Goal: Complete application form

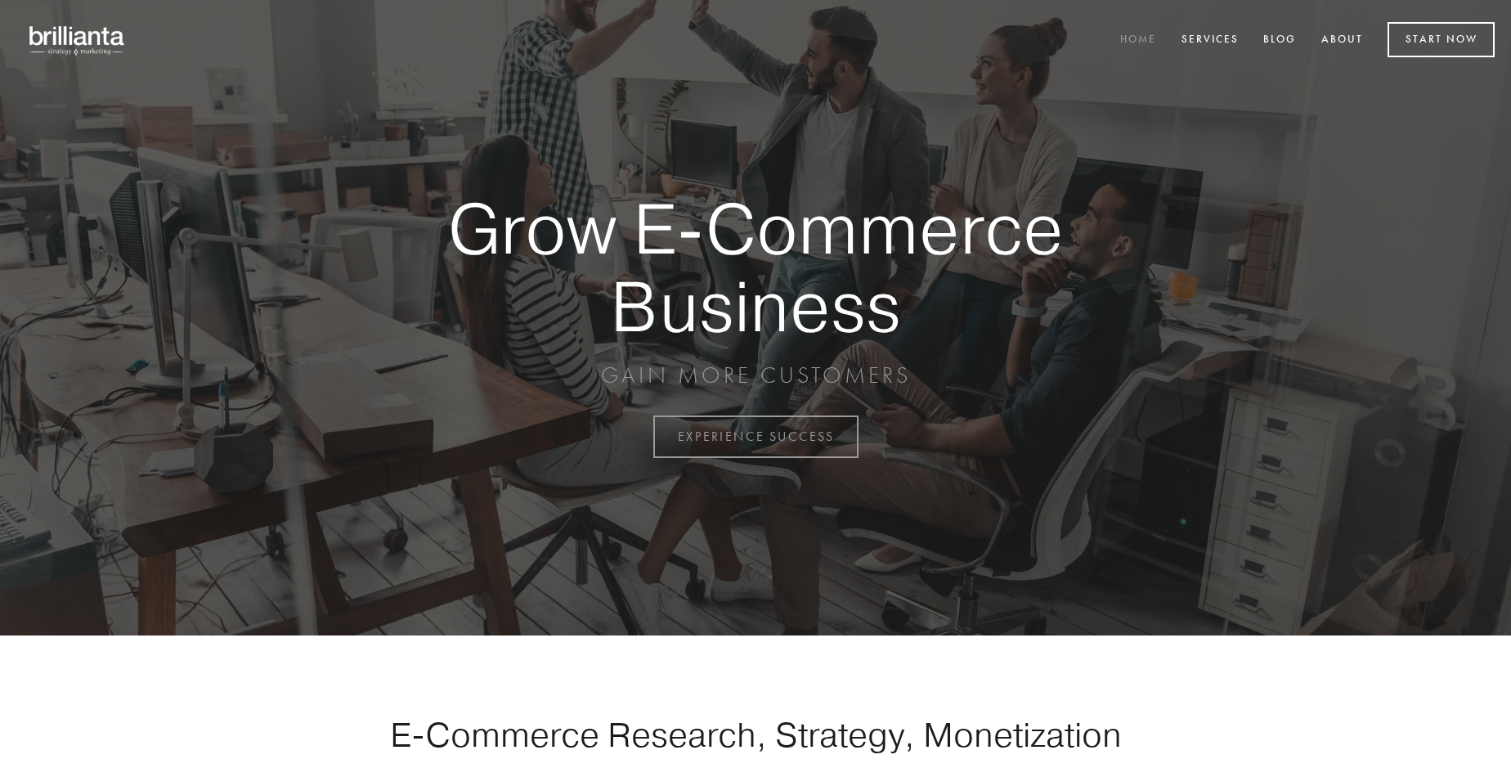
scroll to position [4286, 0]
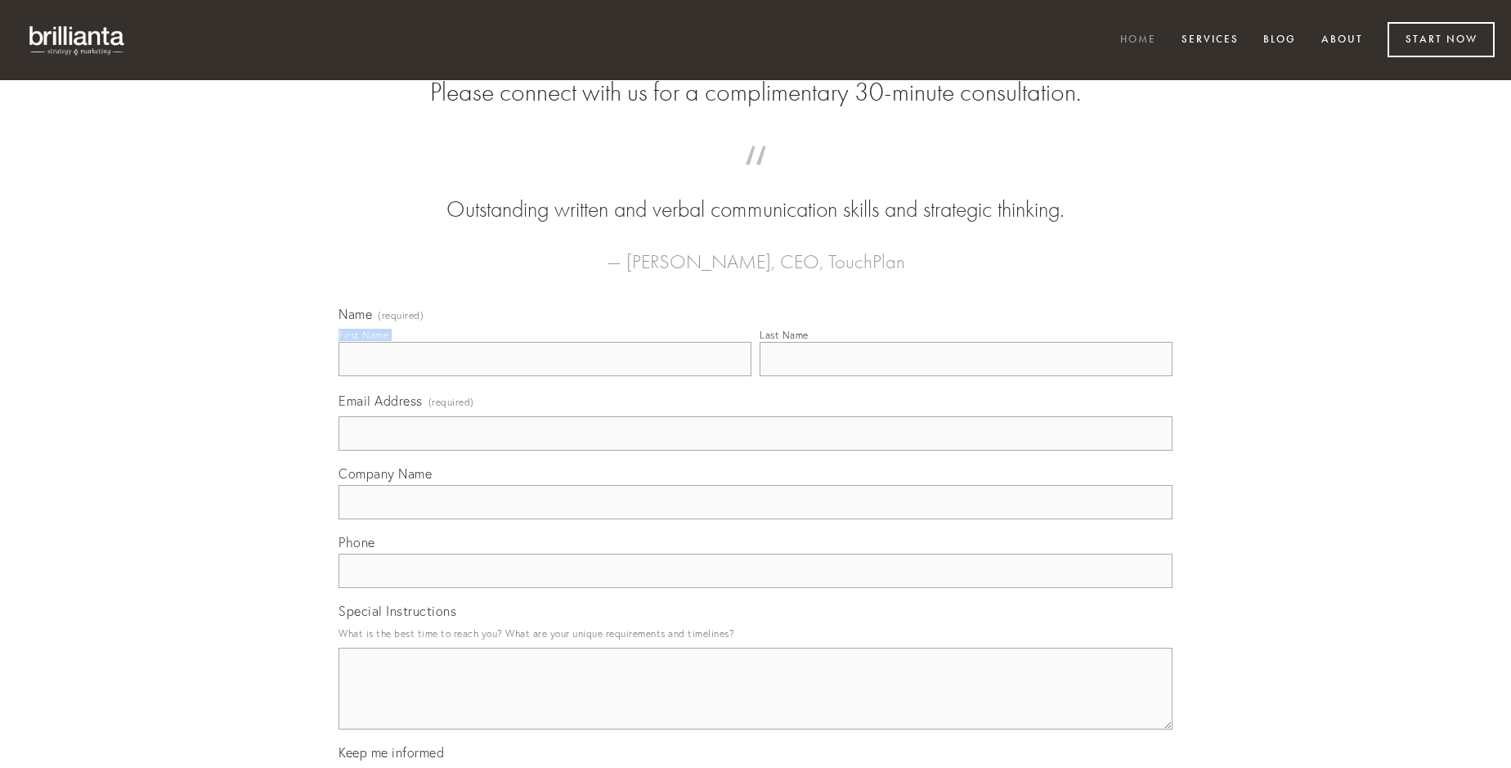
type input "[PERSON_NAME]"
click at [966, 376] on input "Last Name" at bounding box center [966, 359] width 413 height 34
type input "[PERSON_NAME]"
click at [755, 450] on input "Email Address (required)" at bounding box center [755, 433] width 834 height 34
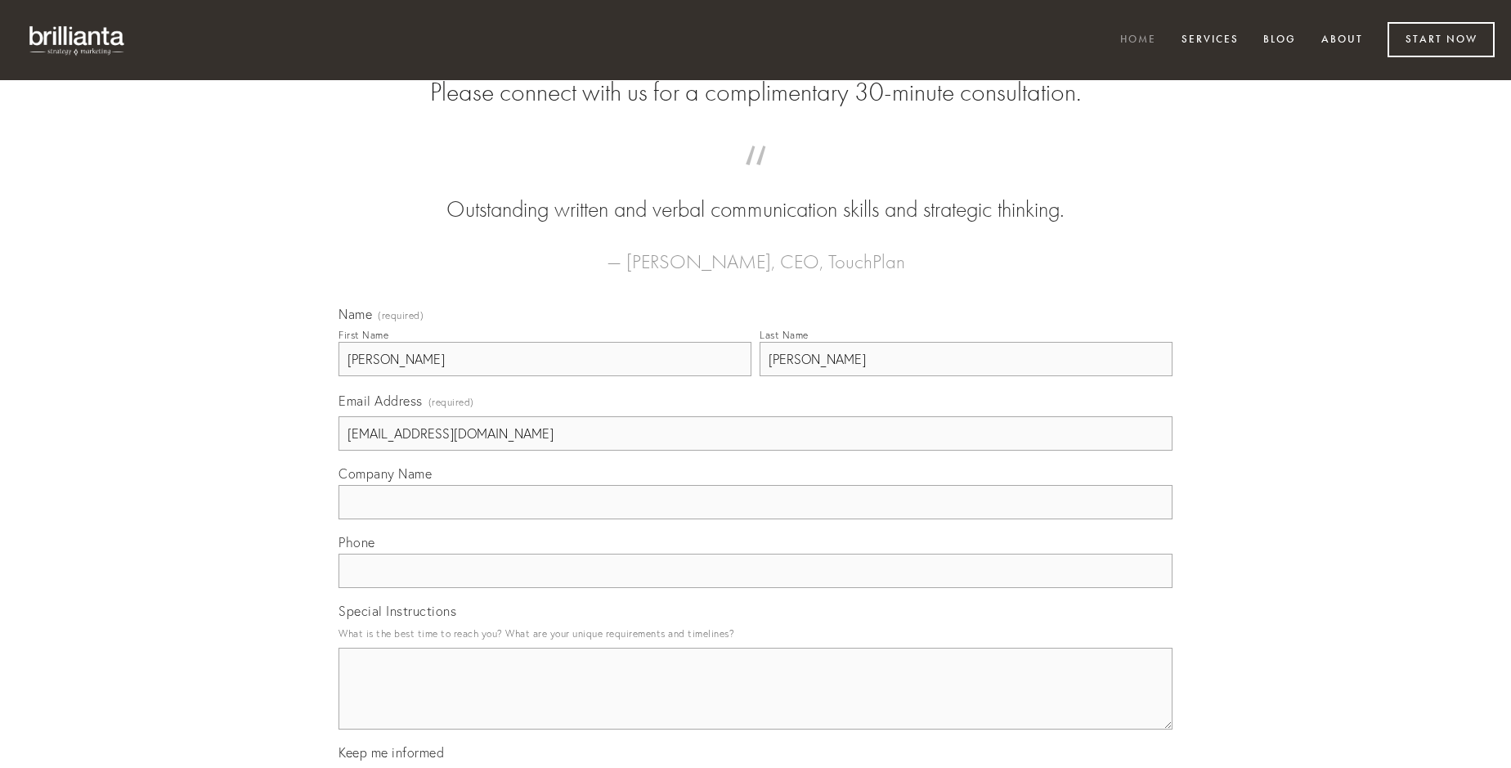
type input "[EMAIL_ADDRESS][DOMAIN_NAME]"
click at [755, 519] on input "Company Name" at bounding box center [755, 502] width 834 height 34
type input "labore"
click at [755, 588] on input "text" at bounding box center [755, 570] width 834 height 34
click at [755, 703] on textarea "Special Instructions" at bounding box center [755, 689] width 834 height 82
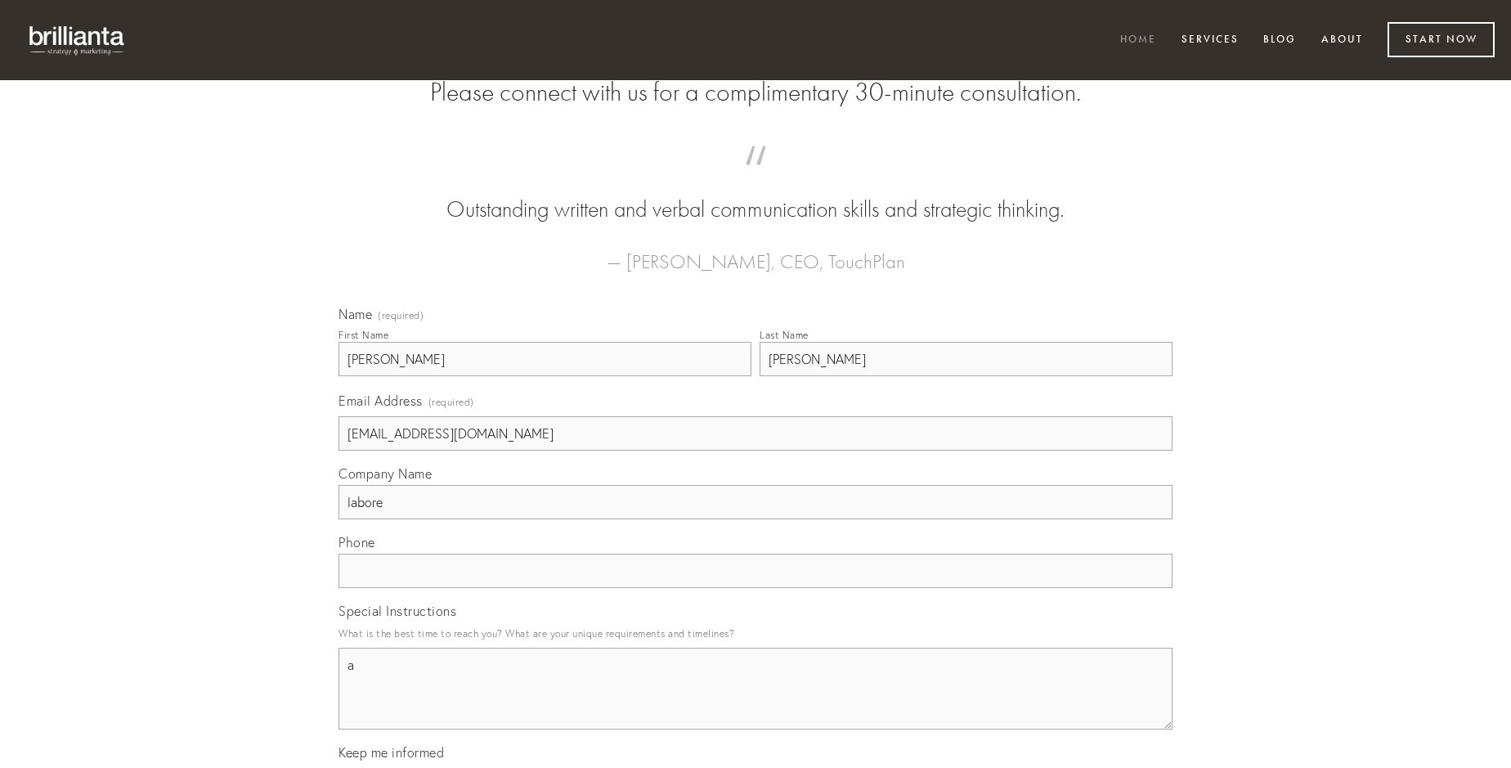
type textarea "a"
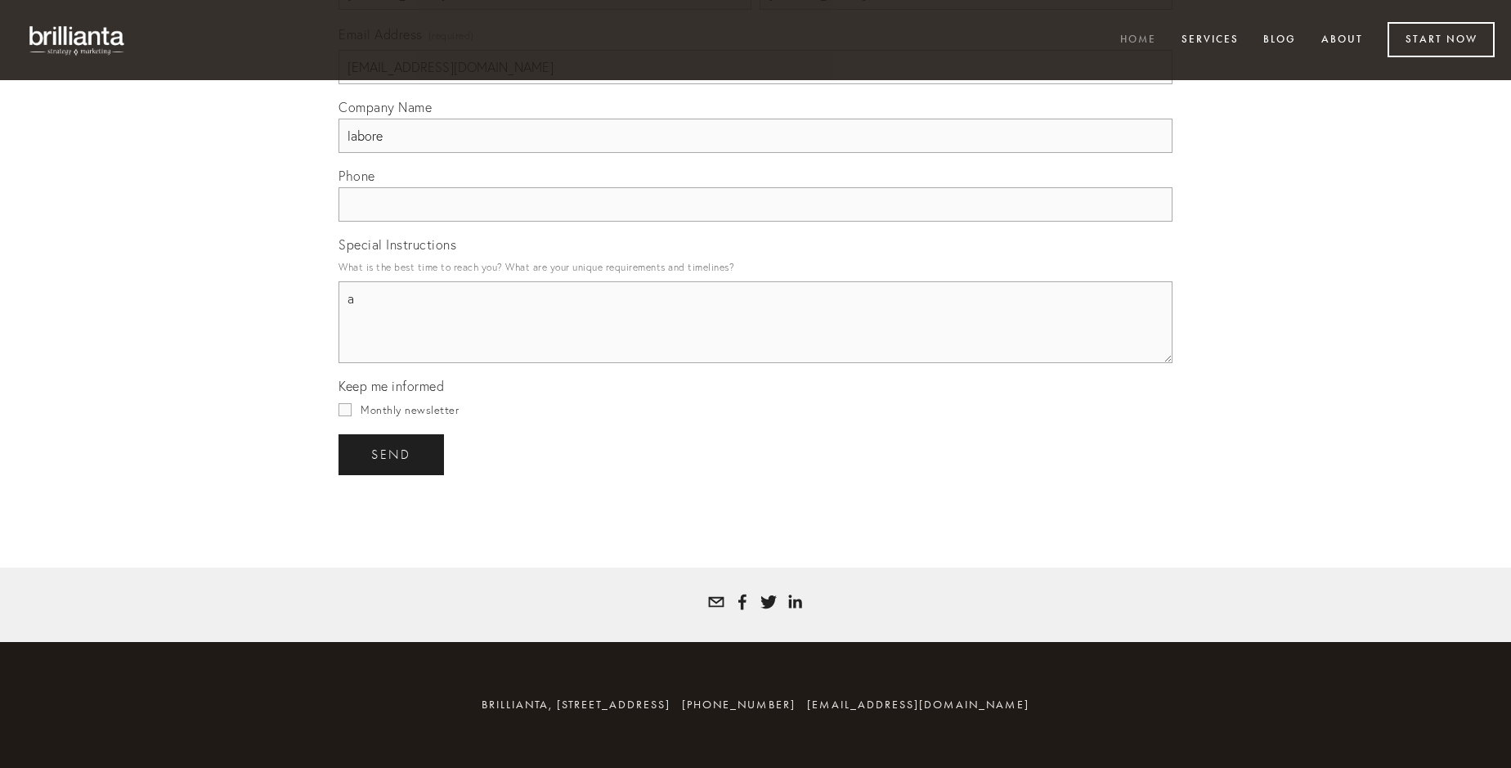
click at [392, 454] on span "send" at bounding box center [391, 454] width 40 height 15
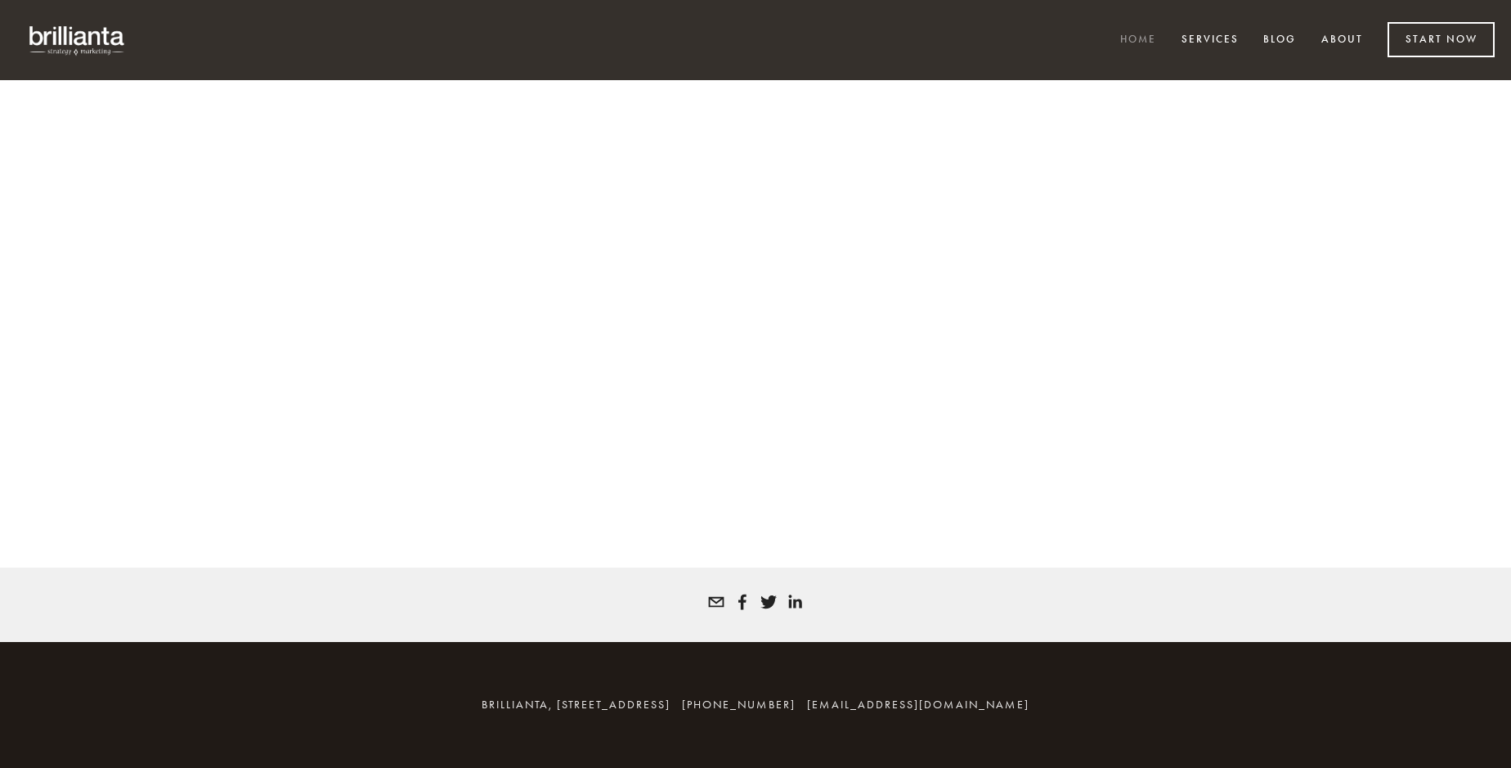
scroll to position [4264, 0]
